Goal: Information Seeking & Learning: Find specific page/section

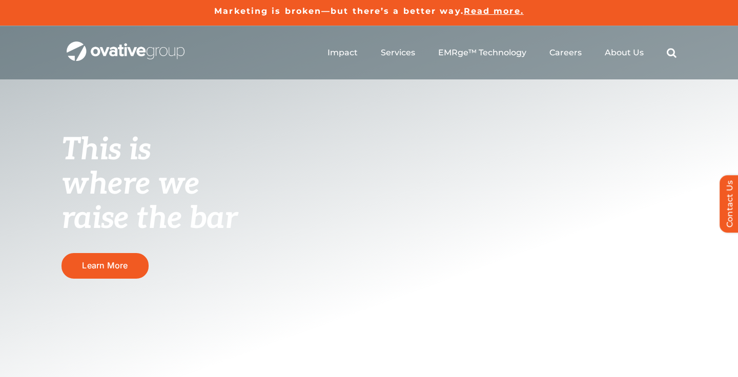
drag, startPoint x: 222, startPoint y: 161, endPoint x: 189, endPoint y: 143, distance: 38.1
click at [221, 160] on h1 "This is where we raise the bar" at bounding box center [169, 183] width 215 height 103
click at [498, 14] on span "Read more." at bounding box center [494, 11] width 60 height 10
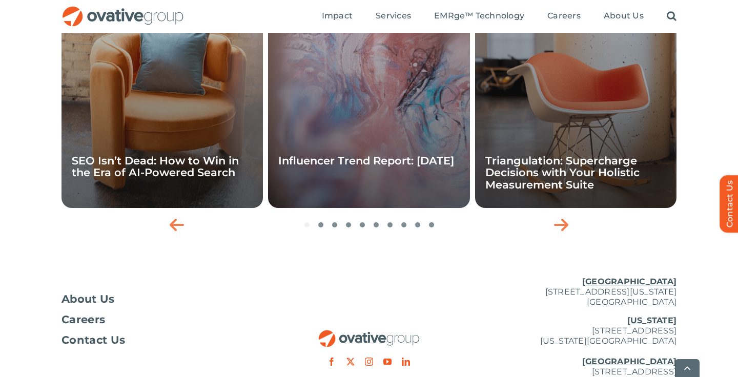
scroll to position [1766, 0]
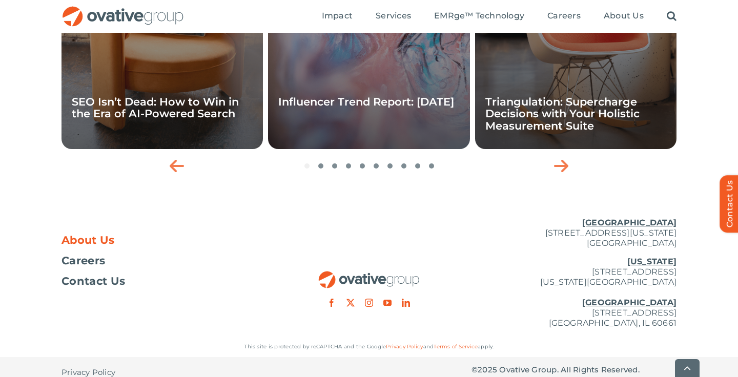
click at [74, 235] on span "About Us" at bounding box center [88, 240] width 53 height 10
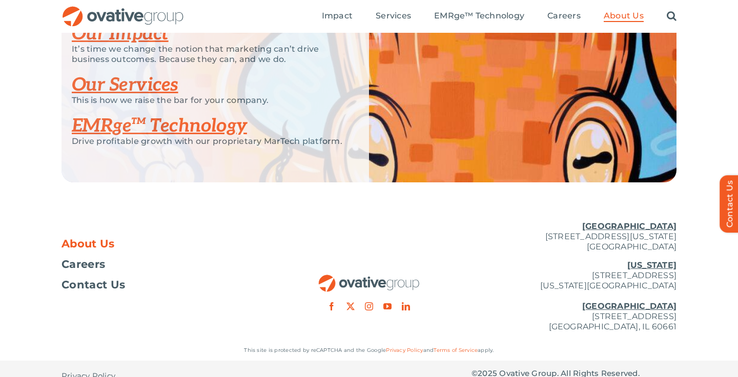
scroll to position [2209, 0]
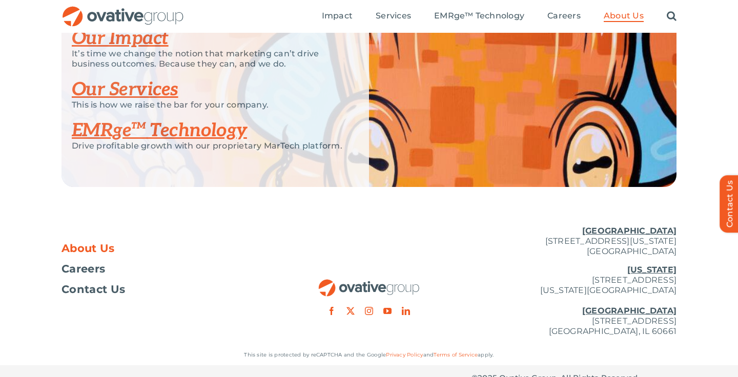
click at [134, 50] on link "Our Impact" at bounding box center [120, 38] width 97 height 23
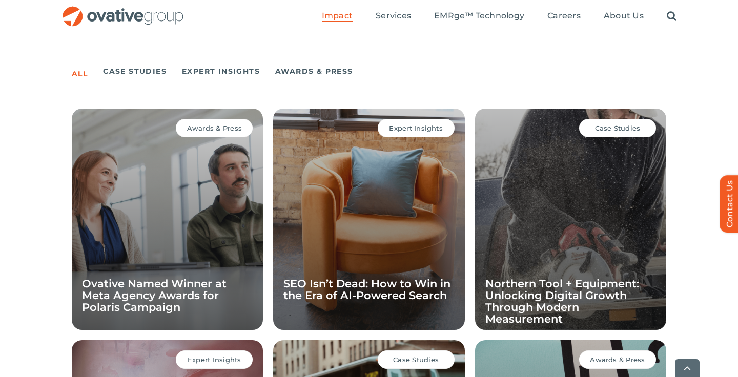
scroll to position [706, 0]
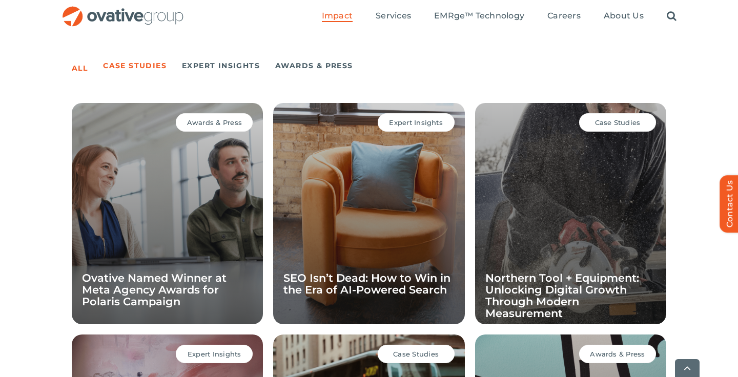
click at [139, 67] on link "Case Studies" at bounding box center [135, 65] width 64 height 14
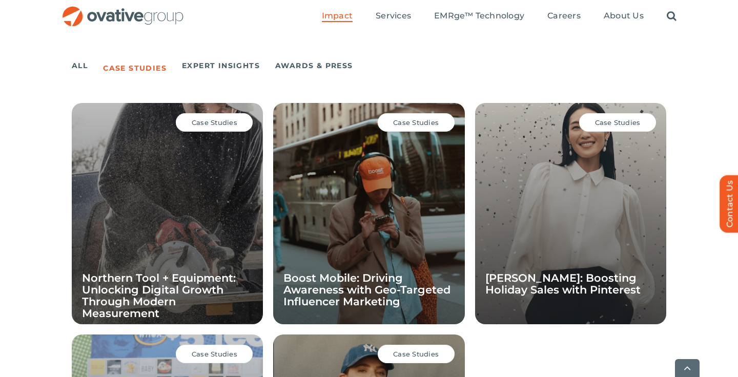
click at [438, 125] on span "Case Studies" at bounding box center [416, 122] width 46 height 8
click at [369, 211] on div "Case Studies Boost Mobile: Driving Awareness with Geo-Targeted Influencer Marke…" at bounding box center [368, 213] width 191 height 221
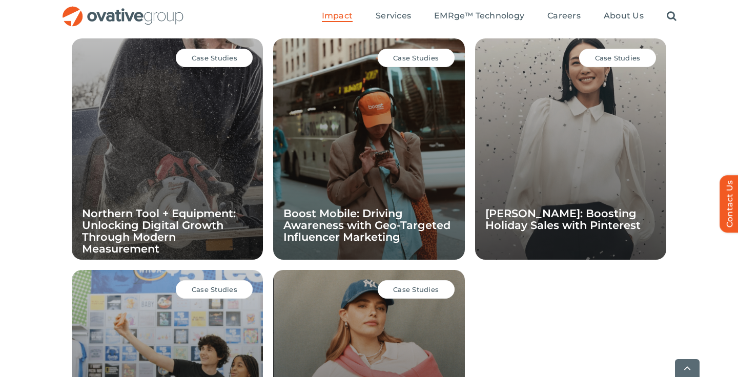
scroll to position [776, 0]
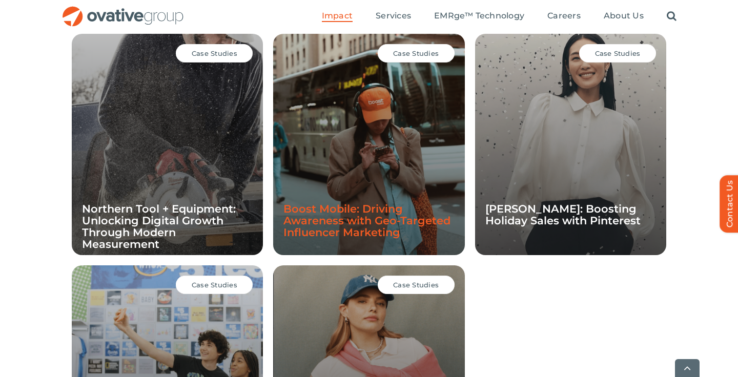
click at [358, 214] on link "Boost Mobile: Driving Awareness with Geo-Targeted Influencer Marketing" at bounding box center [366, 220] width 167 height 36
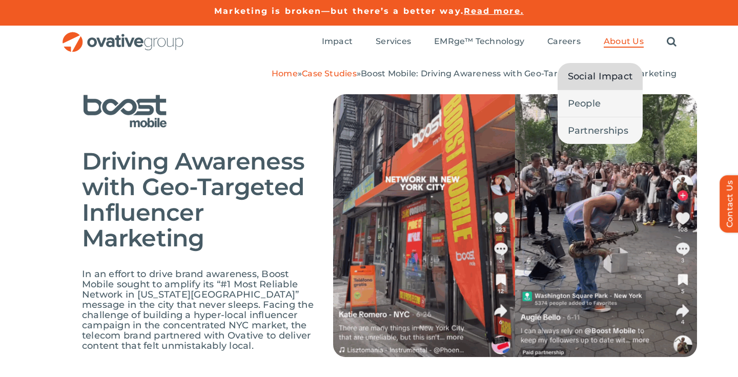
click at [610, 79] on span "Social Impact" at bounding box center [600, 76] width 65 height 14
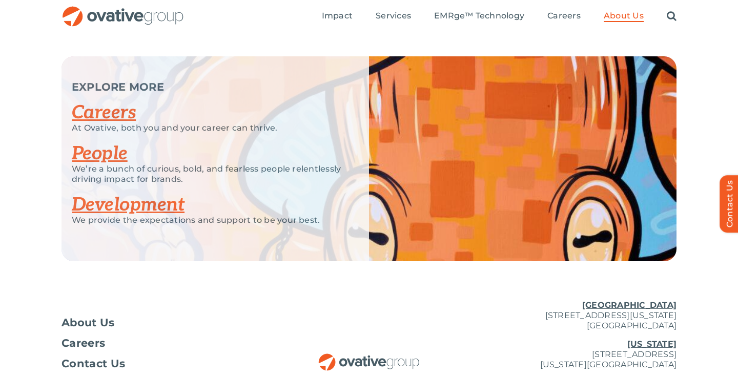
scroll to position [1979, 0]
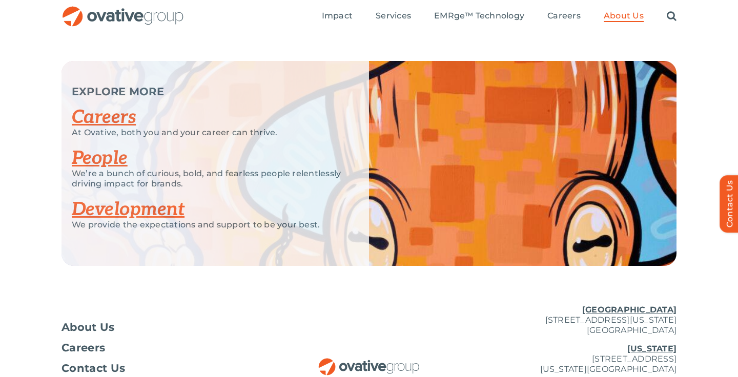
click at [678, 9] on div "Search for: * Toggle Navigation Impact Expert Insights Case Studies Awards & Pr…" at bounding box center [369, 16] width 738 height 33
click at [669, 15] on link "Search" at bounding box center [672, 16] width 10 height 11
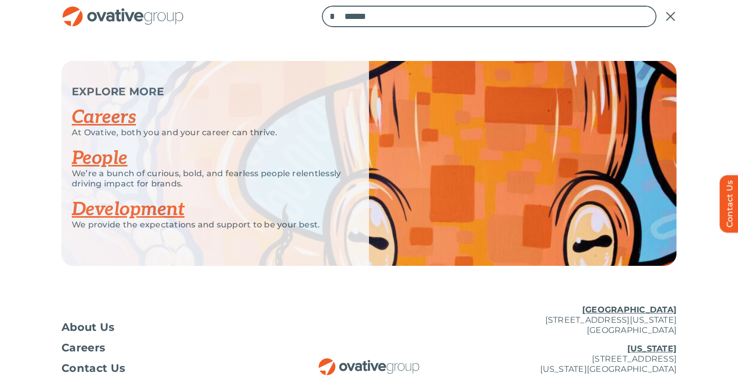
type input "******"
click at [322, 6] on input "*" at bounding box center [333, 17] width 22 height 22
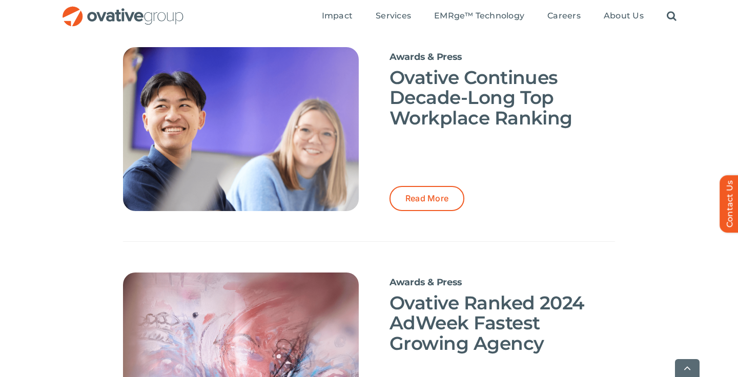
scroll to position [334, 0]
